Goal: Find specific page/section: Find specific page/section

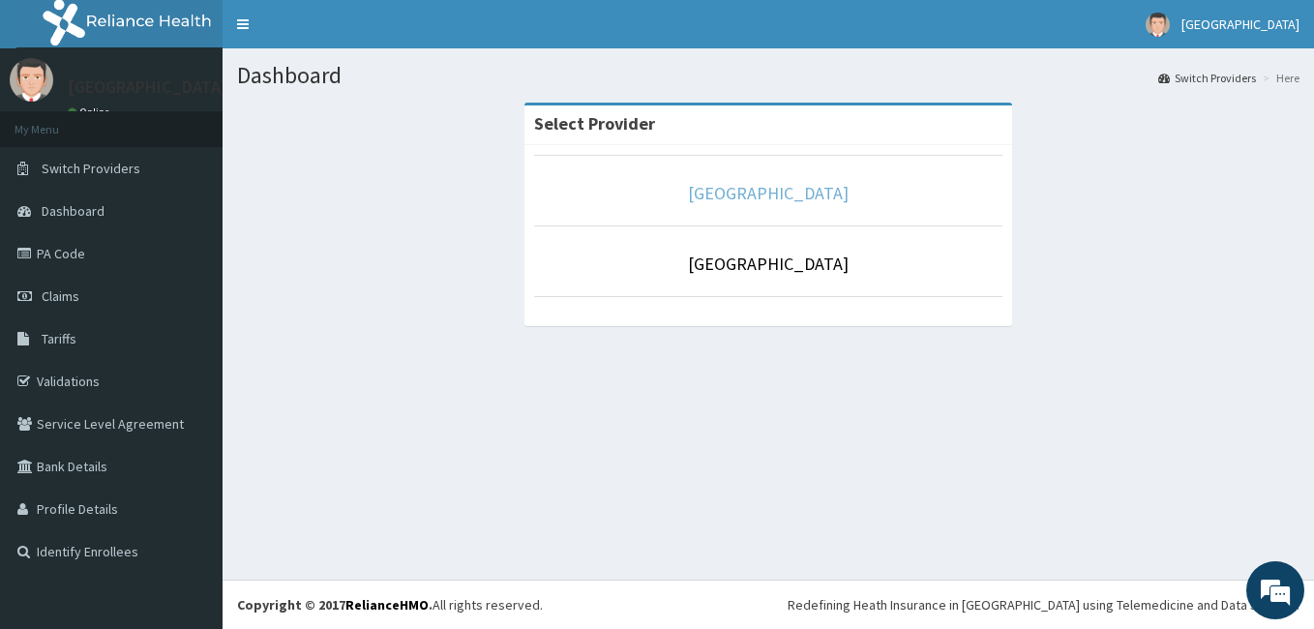
click at [766, 200] on link "[GEOGRAPHIC_DATA]" at bounding box center [768, 193] width 161 height 22
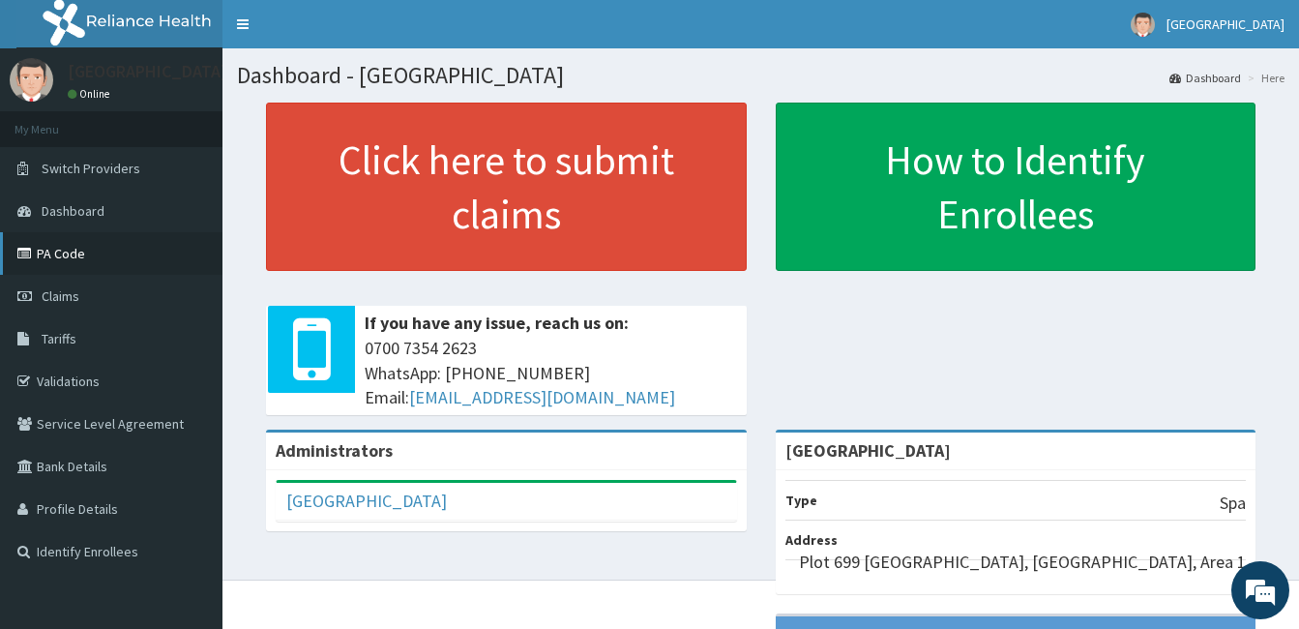
click at [61, 248] on link "PA Code" at bounding box center [111, 253] width 222 height 43
